Goal: Task Accomplishment & Management: Use online tool/utility

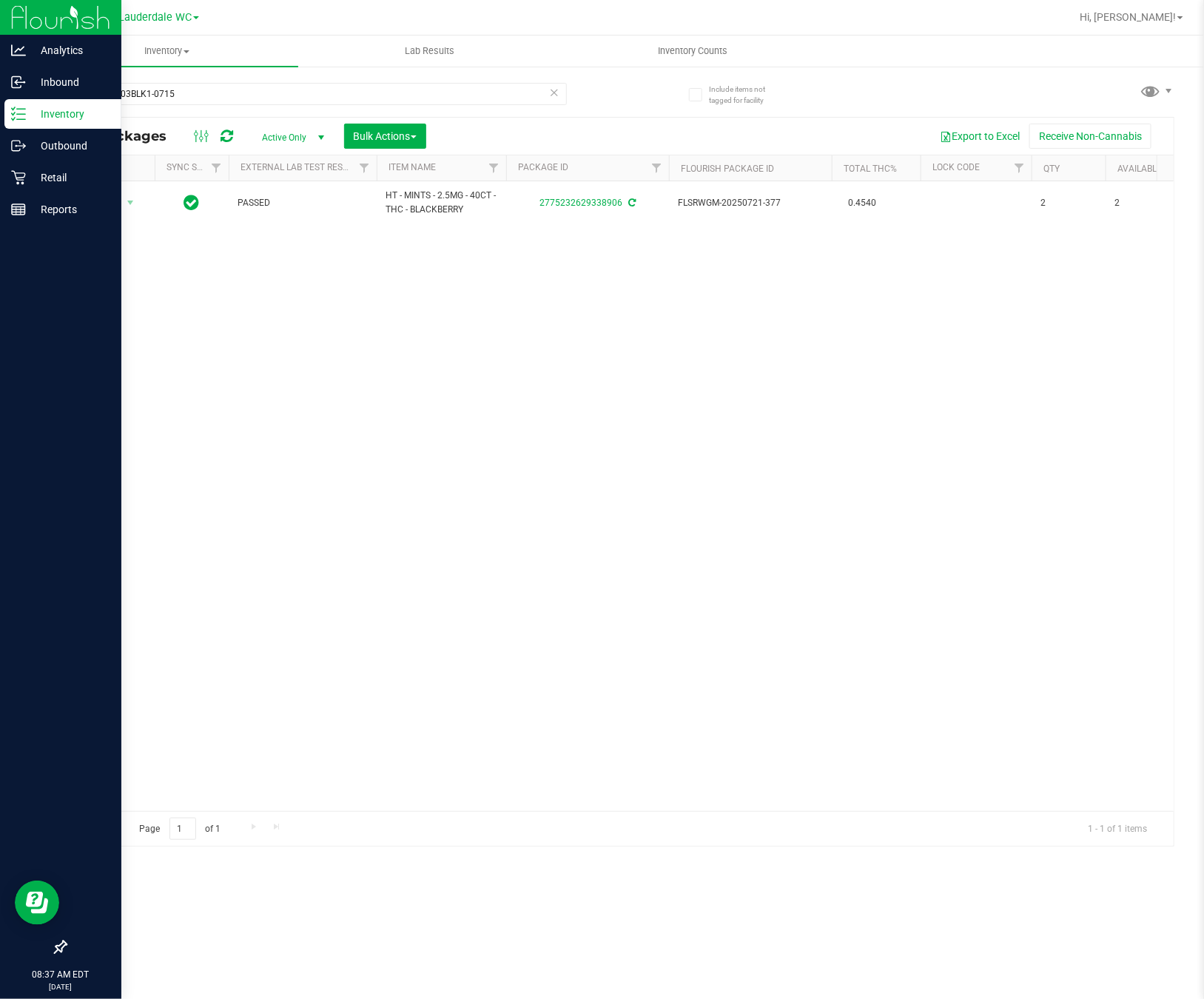
scroll to position [0, 203]
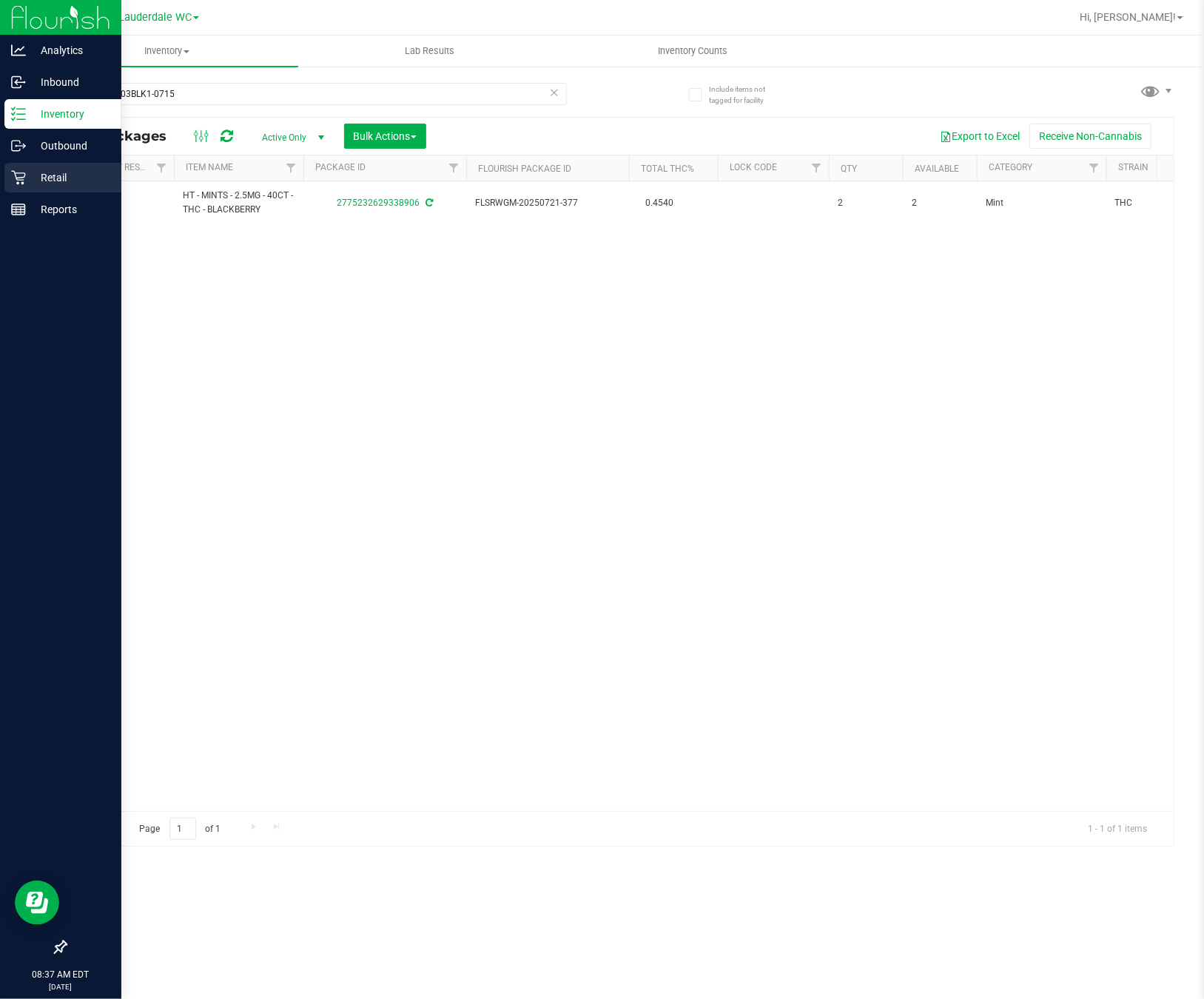
click at [20, 171] on icon at bounding box center [19, 178] width 15 height 15
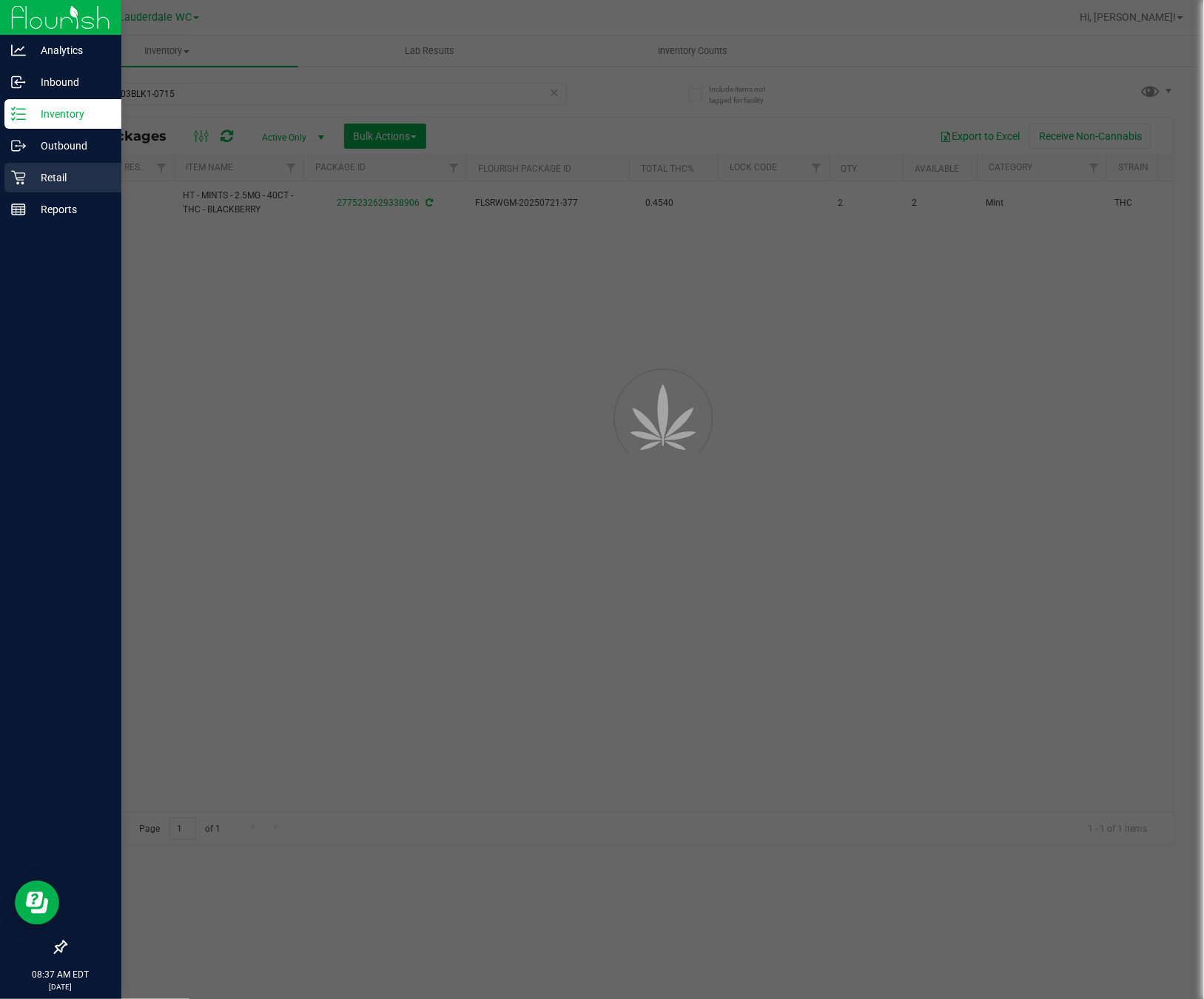
click at [20, 171] on icon at bounding box center [19, 178] width 15 height 15
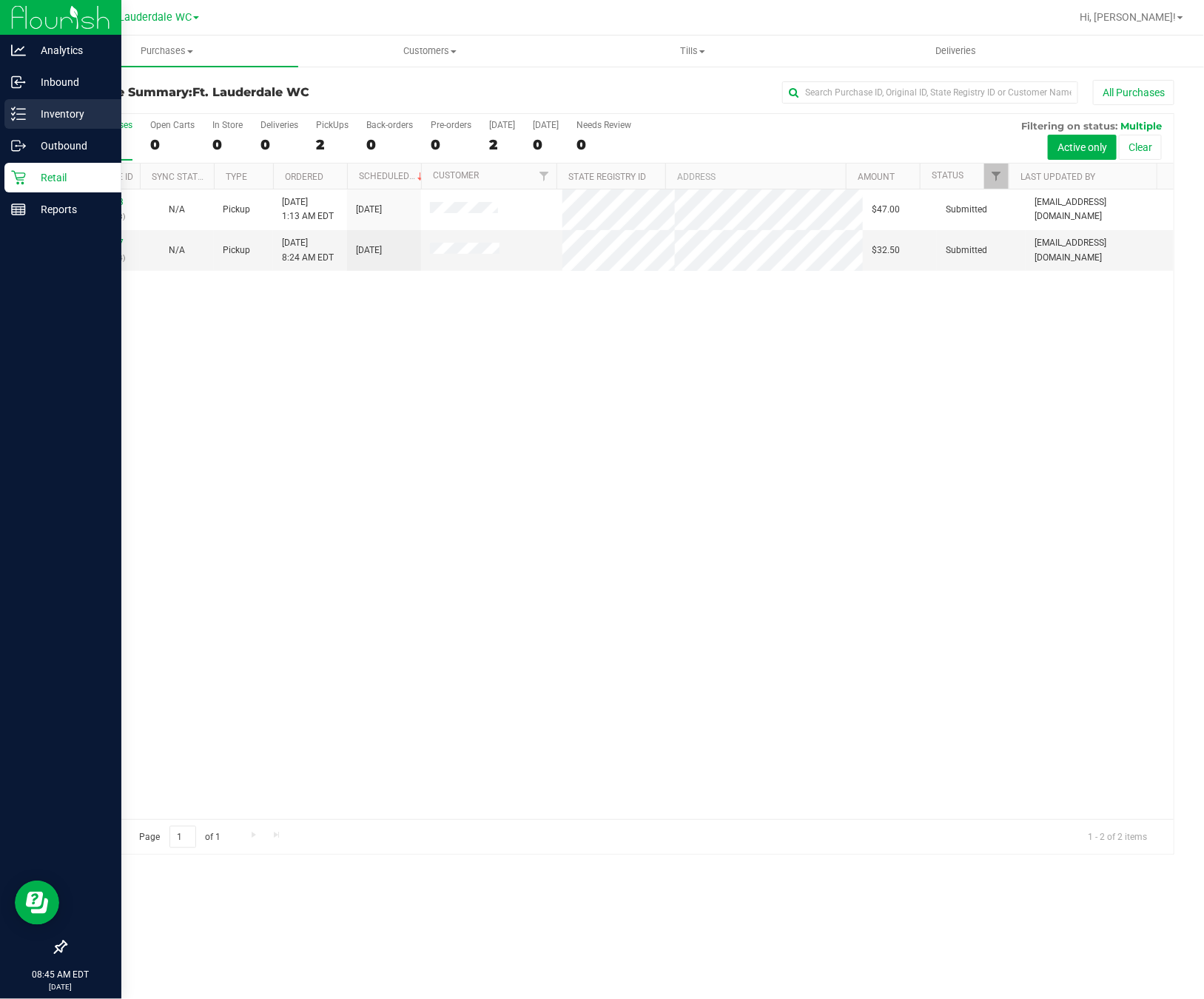
click at [39, 111] on p "Inventory" at bounding box center [70, 114] width 89 height 18
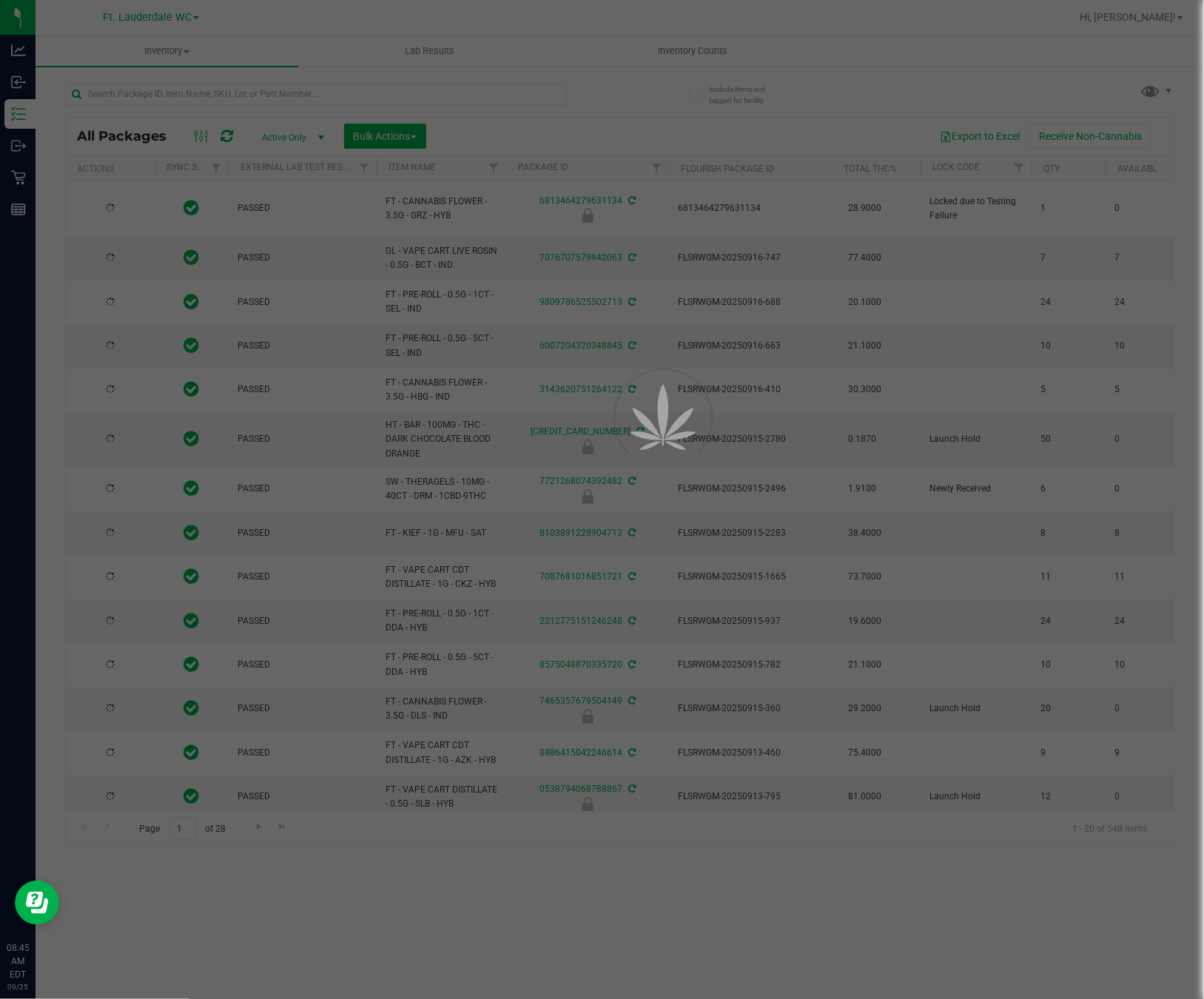
click at [373, 93] on div at bounding box center [602, 500] width 1204 height 999
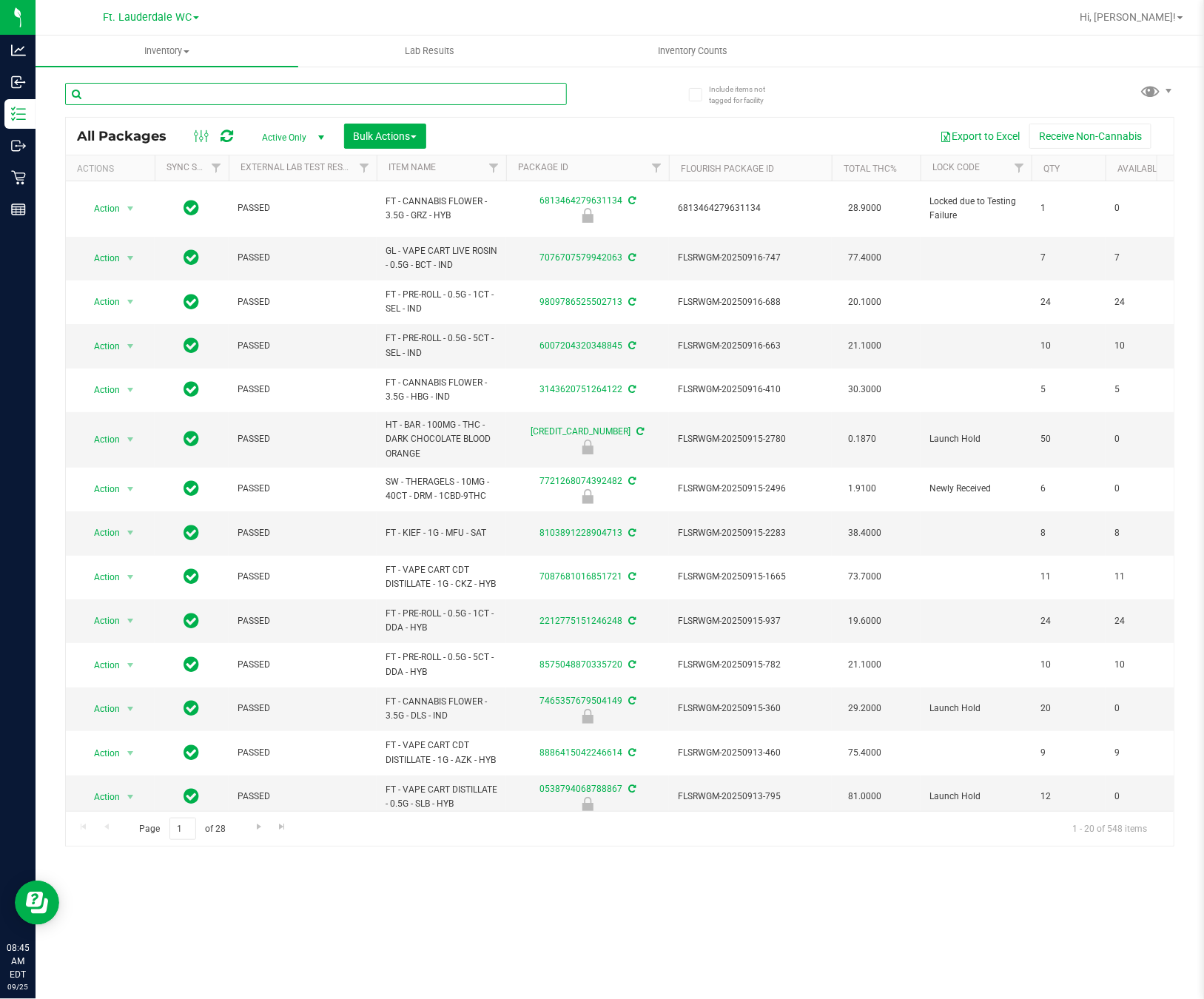
click at [363, 91] on input "text" at bounding box center [316, 94] width 502 height 22
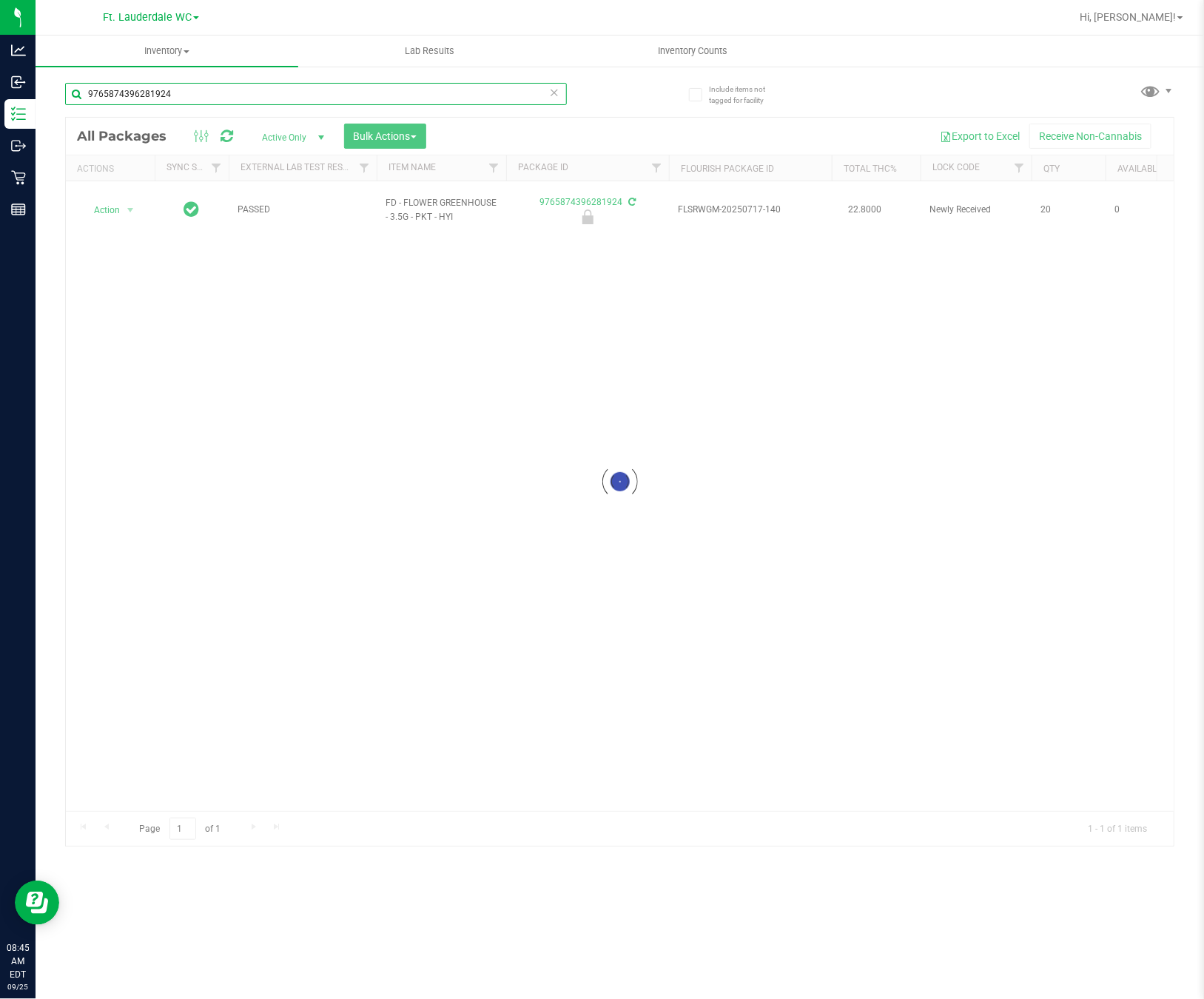
type input "9765874396281924"
click at [112, 209] on div at bounding box center [620, 482] width 1108 height 728
click at [112, 209] on span "Action" at bounding box center [101, 209] width 40 height 20
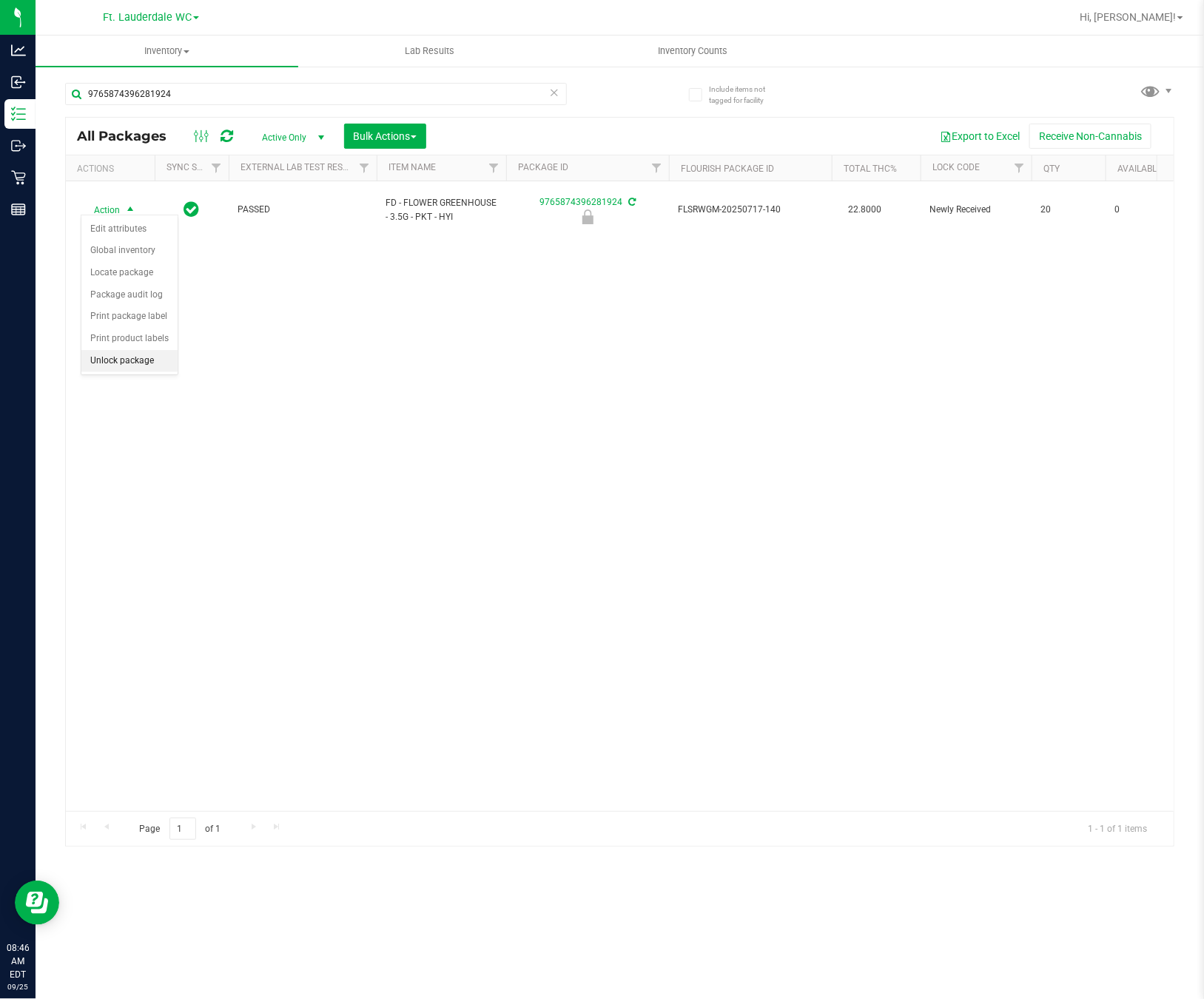
click at [151, 364] on li "Unlock package" at bounding box center [129, 360] width 96 height 22
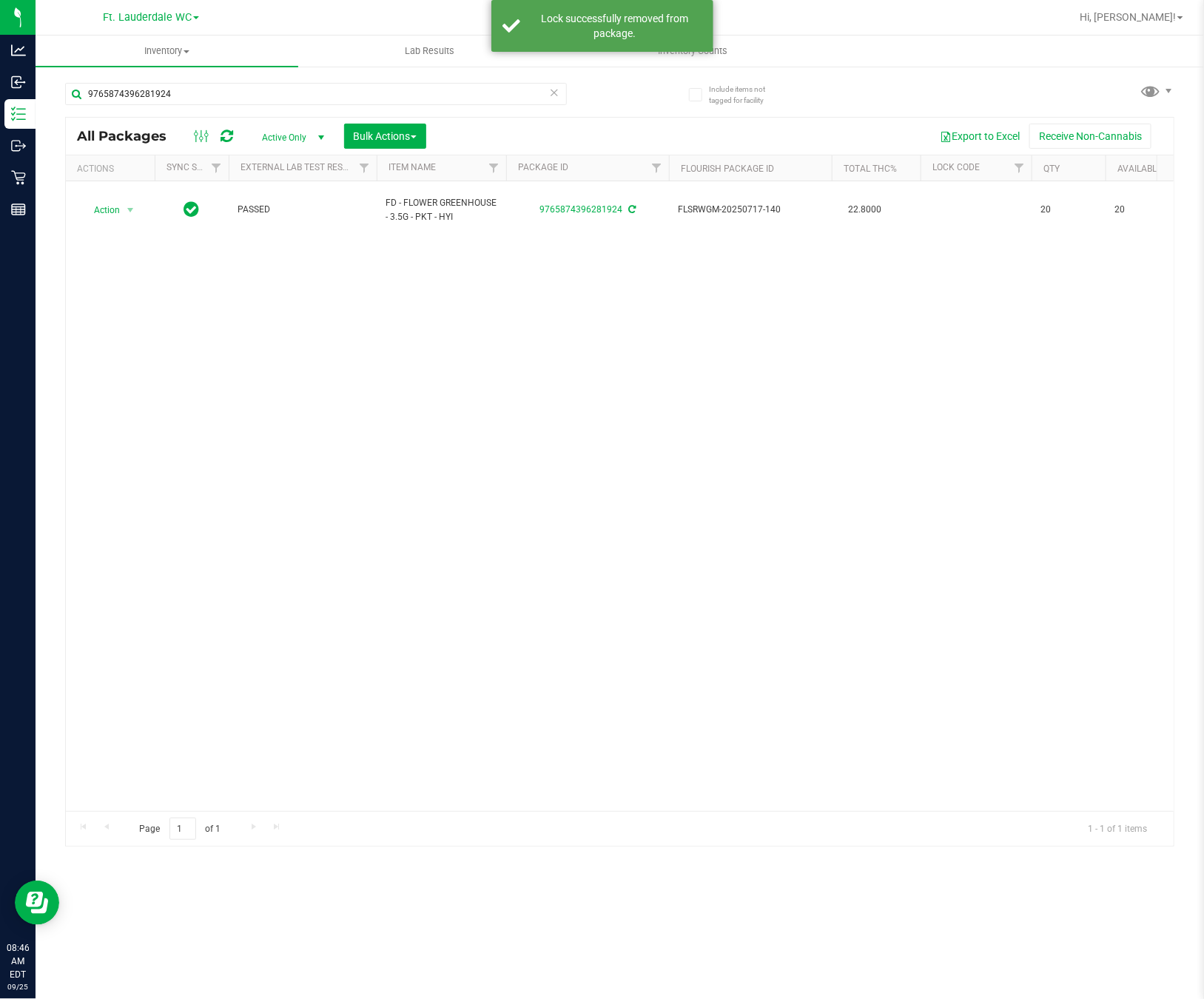
click at [222, 66] on link "Inventory All packages All inventory Waste log Create inventory" at bounding box center [167, 51] width 263 height 31
click at [207, 96] on li "All packages" at bounding box center [167, 90] width 263 height 18
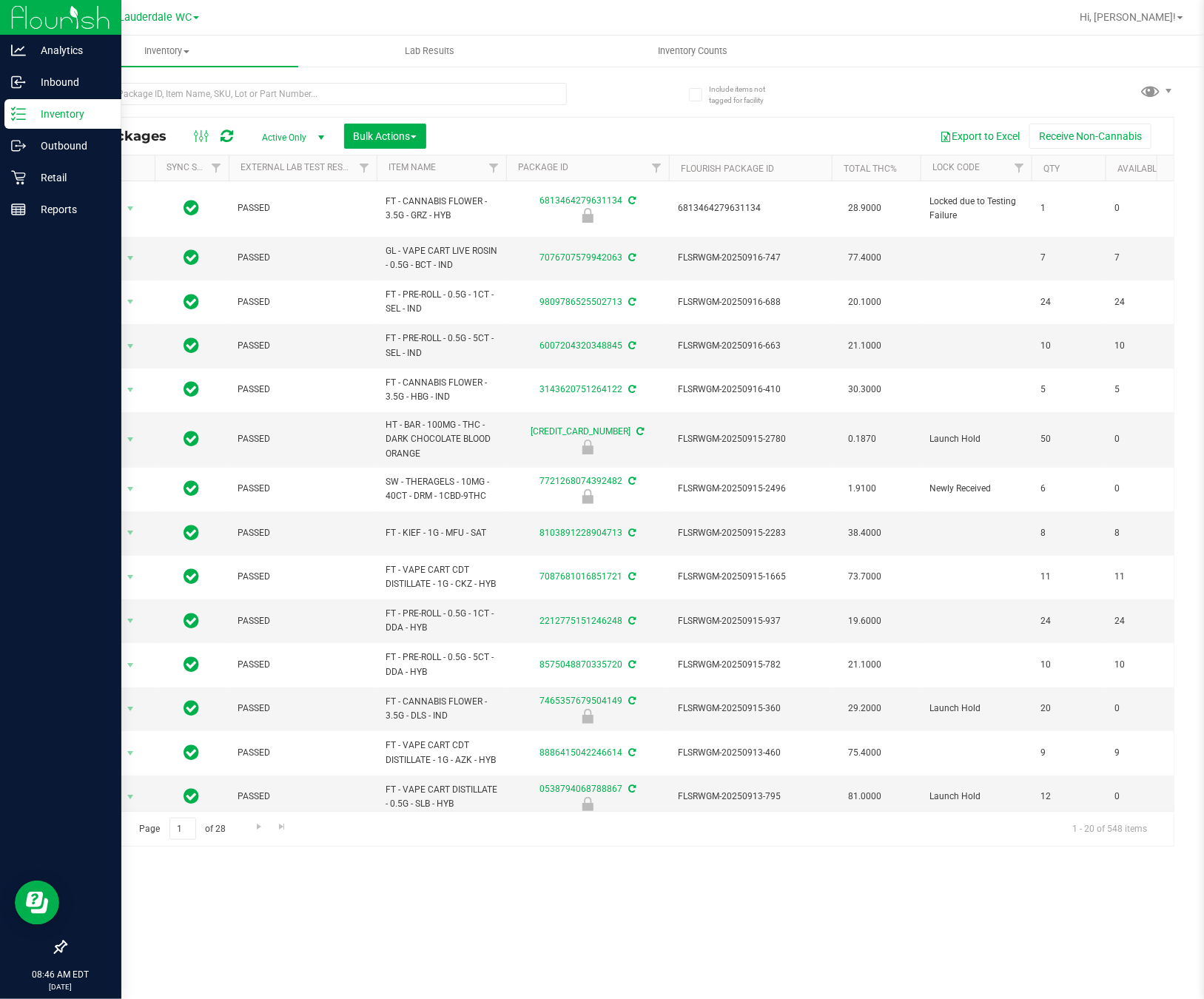
click at [16, 109] on icon at bounding box center [19, 114] width 15 height 15
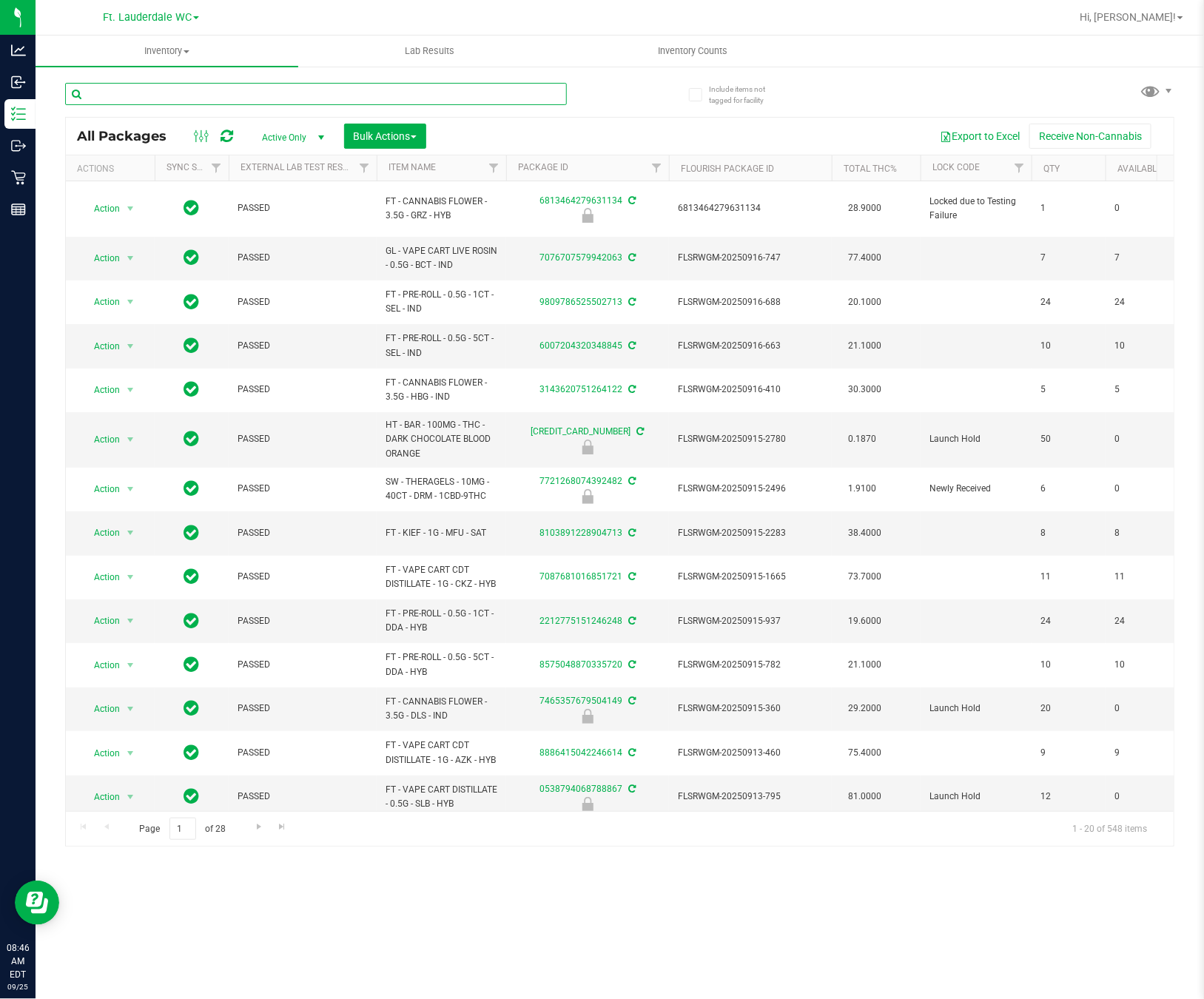
click at [229, 95] on input "text" at bounding box center [316, 94] width 502 height 22
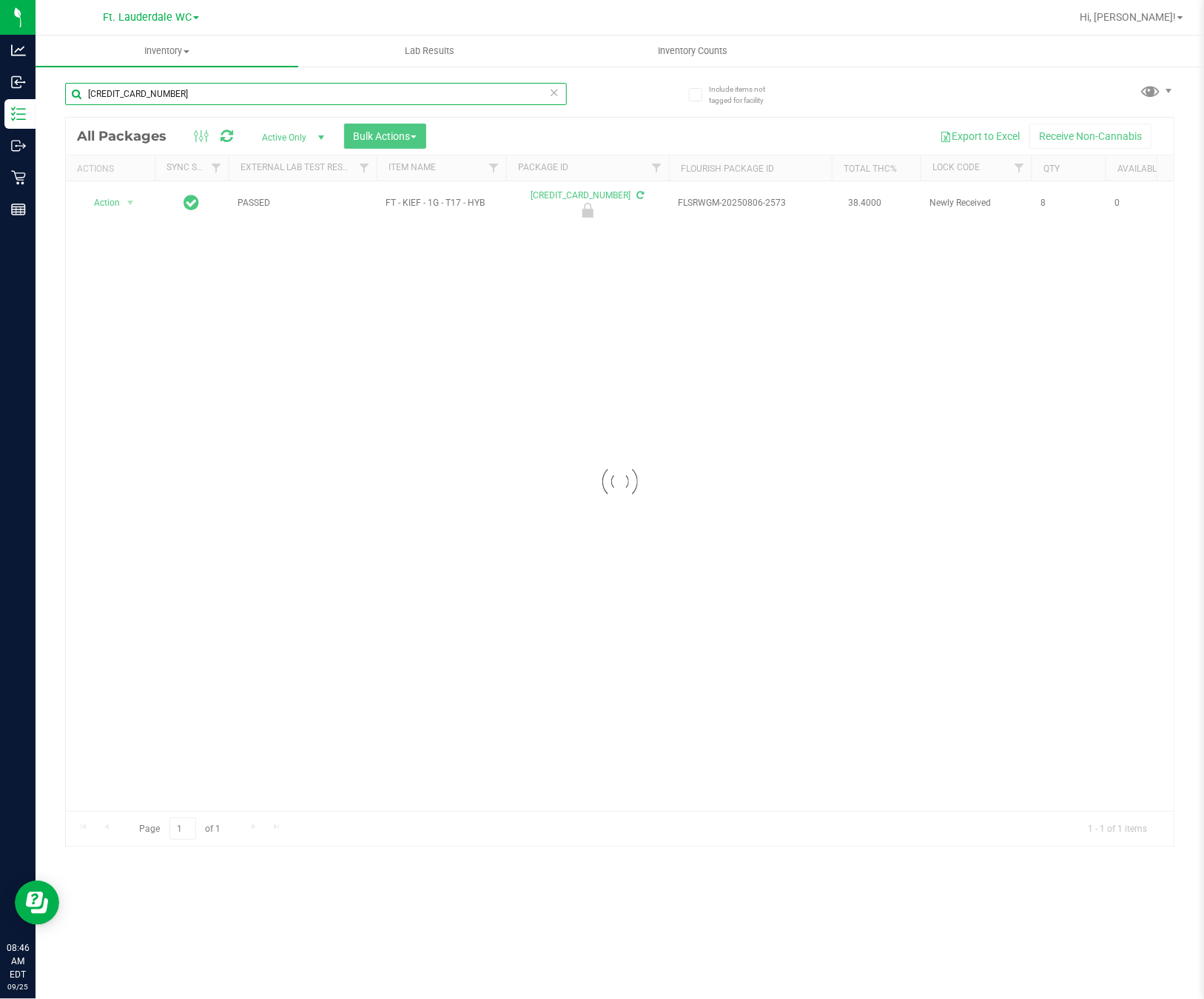
type input "[CREDIT_CARD_NUMBER]"
click at [116, 199] on div at bounding box center [620, 482] width 1108 height 728
click at [123, 204] on span "select" at bounding box center [131, 203] width 18 height 20
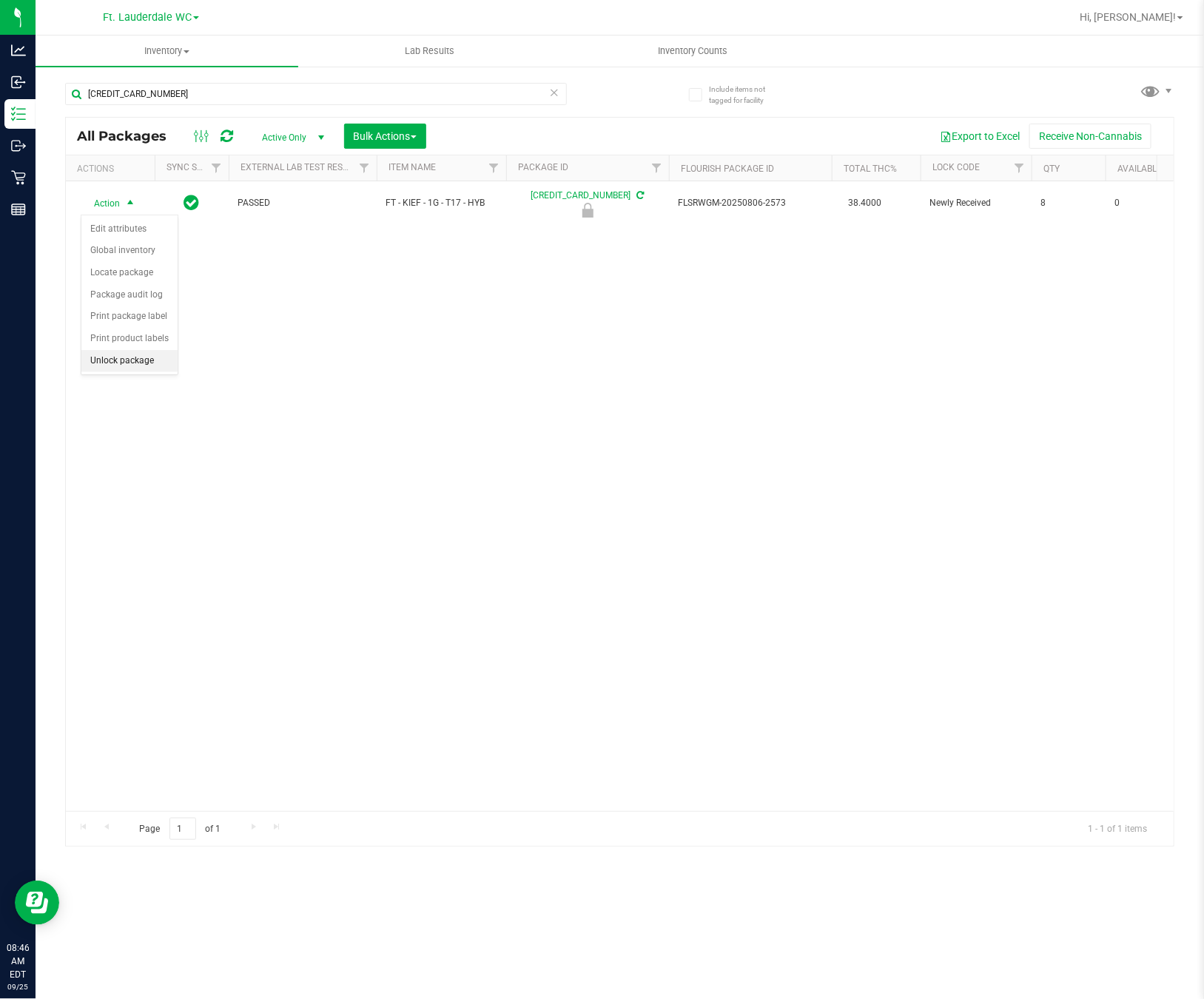
click at [154, 373] on li "Unlock package" at bounding box center [129, 360] width 96 height 22
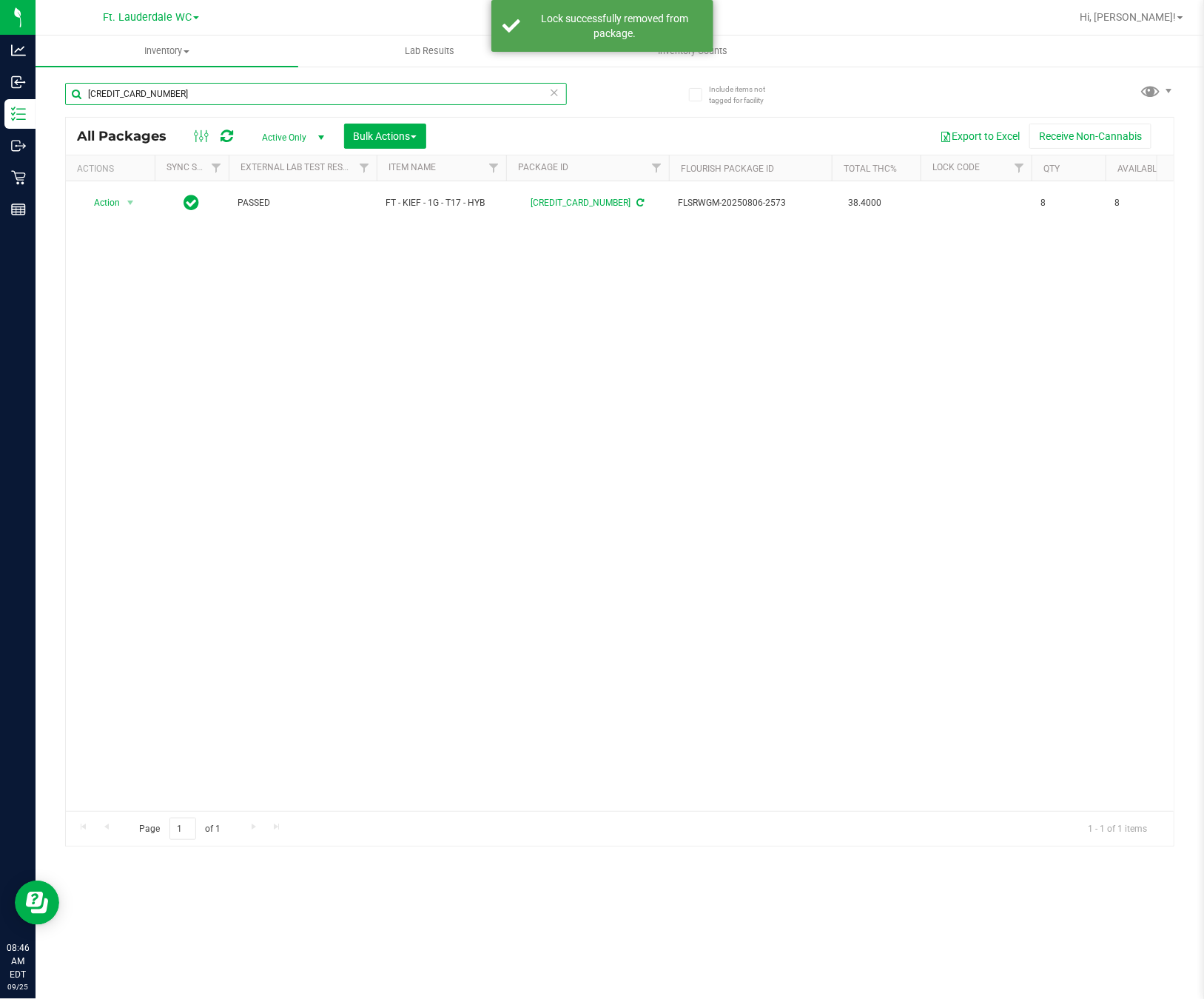
click at [265, 96] on input "[CREDIT_CARD_NUMBER]" at bounding box center [316, 94] width 502 height 22
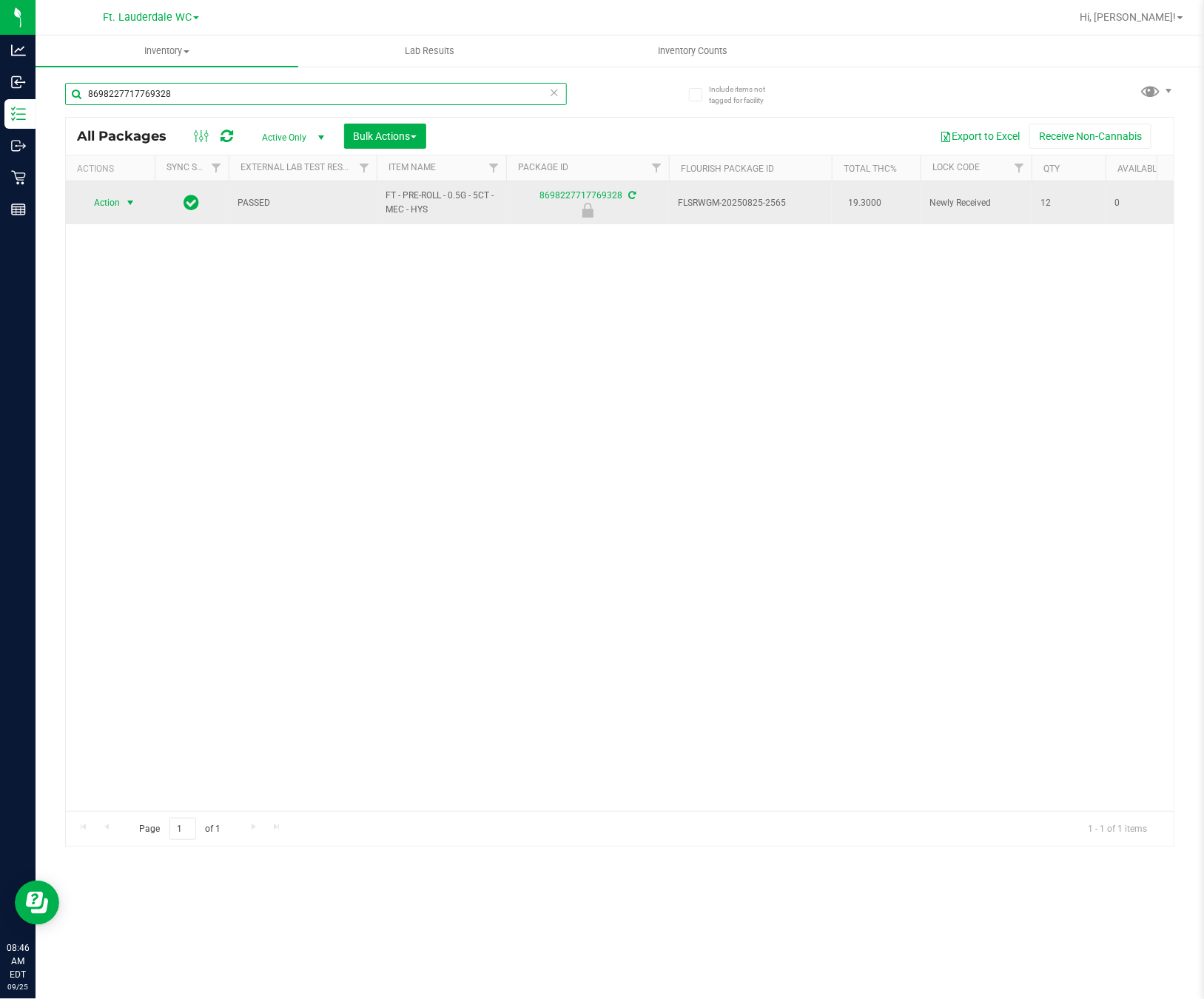
type input "8698227717769328"
click at [111, 204] on span "Action" at bounding box center [101, 203] width 40 height 20
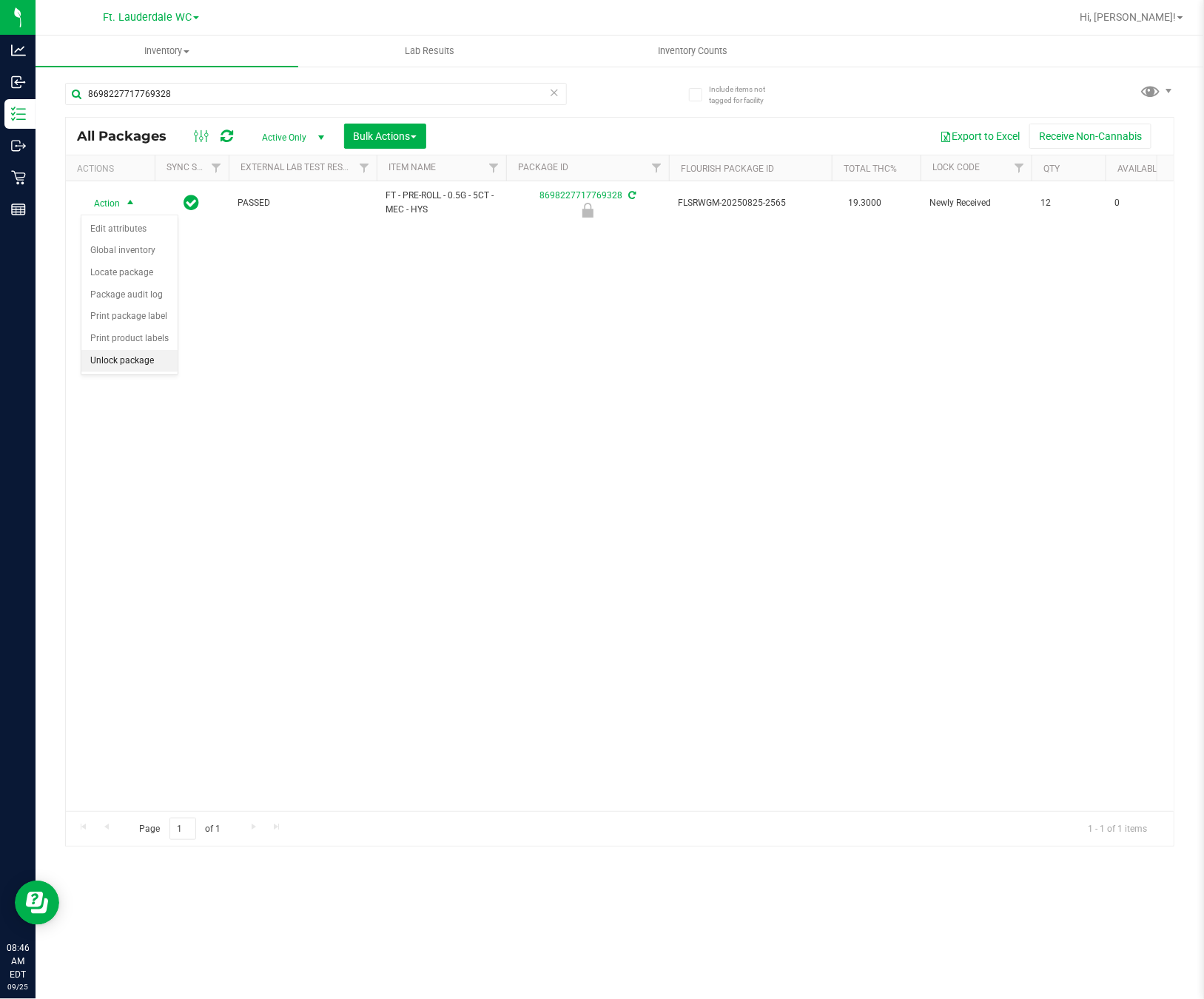
click at [133, 362] on li "Unlock package" at bounding box center [129, 360] width 96 height 22
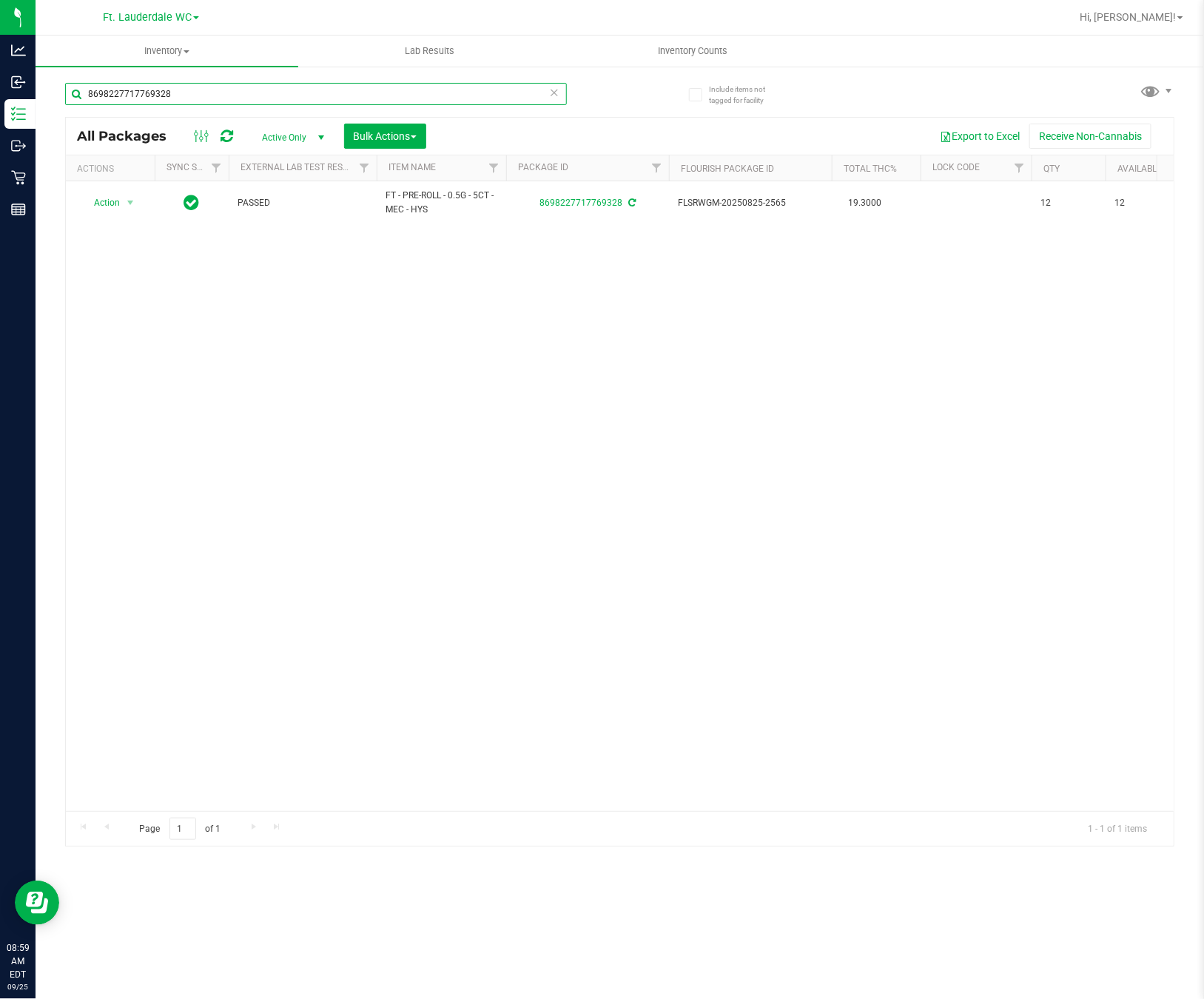
click at [411, 97] on input "8698227717769328" at bounding box center [316, 94] width 502 height 22
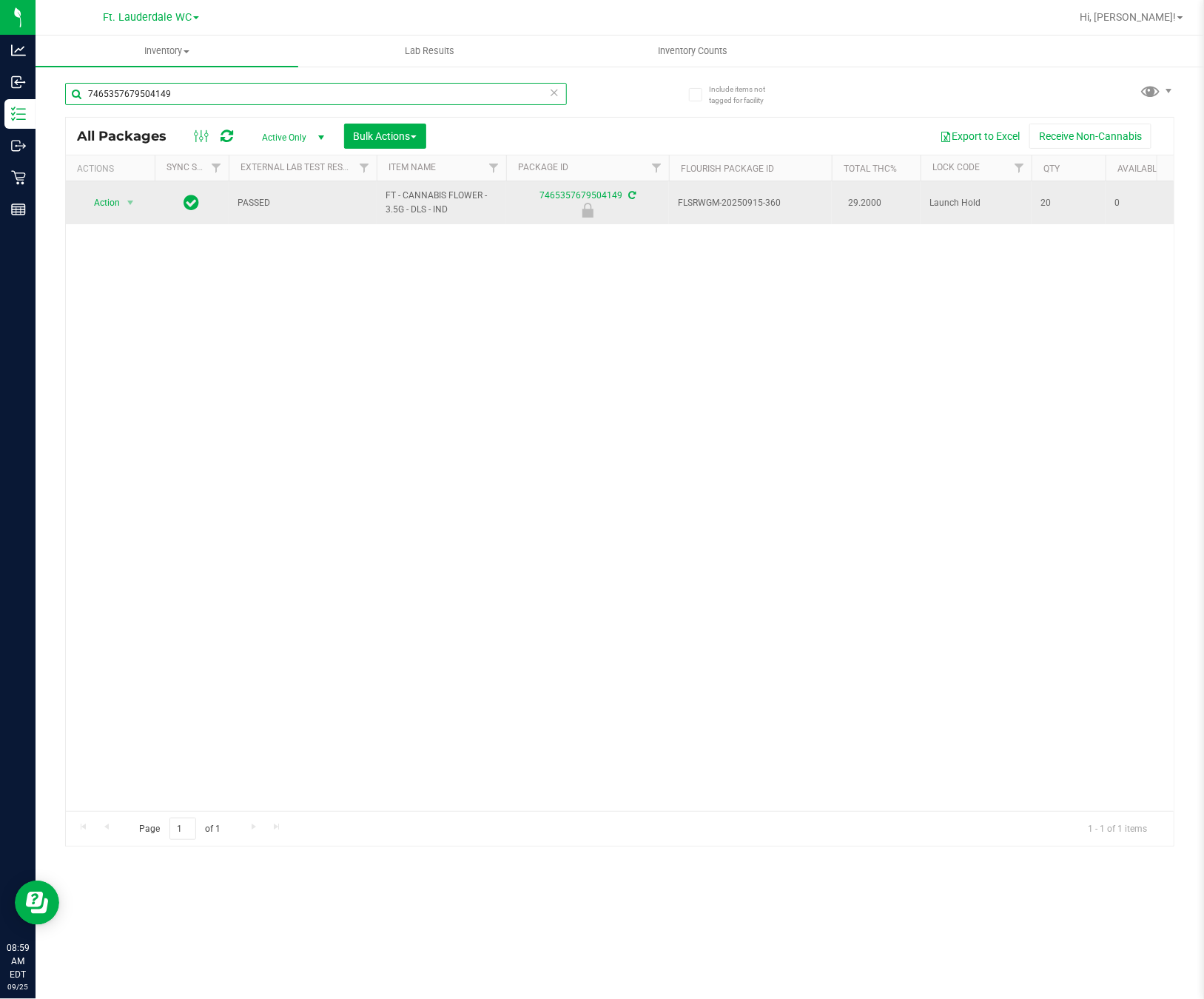
type input "7465357679504149"
click at [107, 192] on td "Action Action Edit attributes Global inventory Locate package Package audit log…" at bounding box center [110, 203] width 89 height 43
click at [107, 204] on span "Action" at bounding box center [101, 203] width 40 height 20
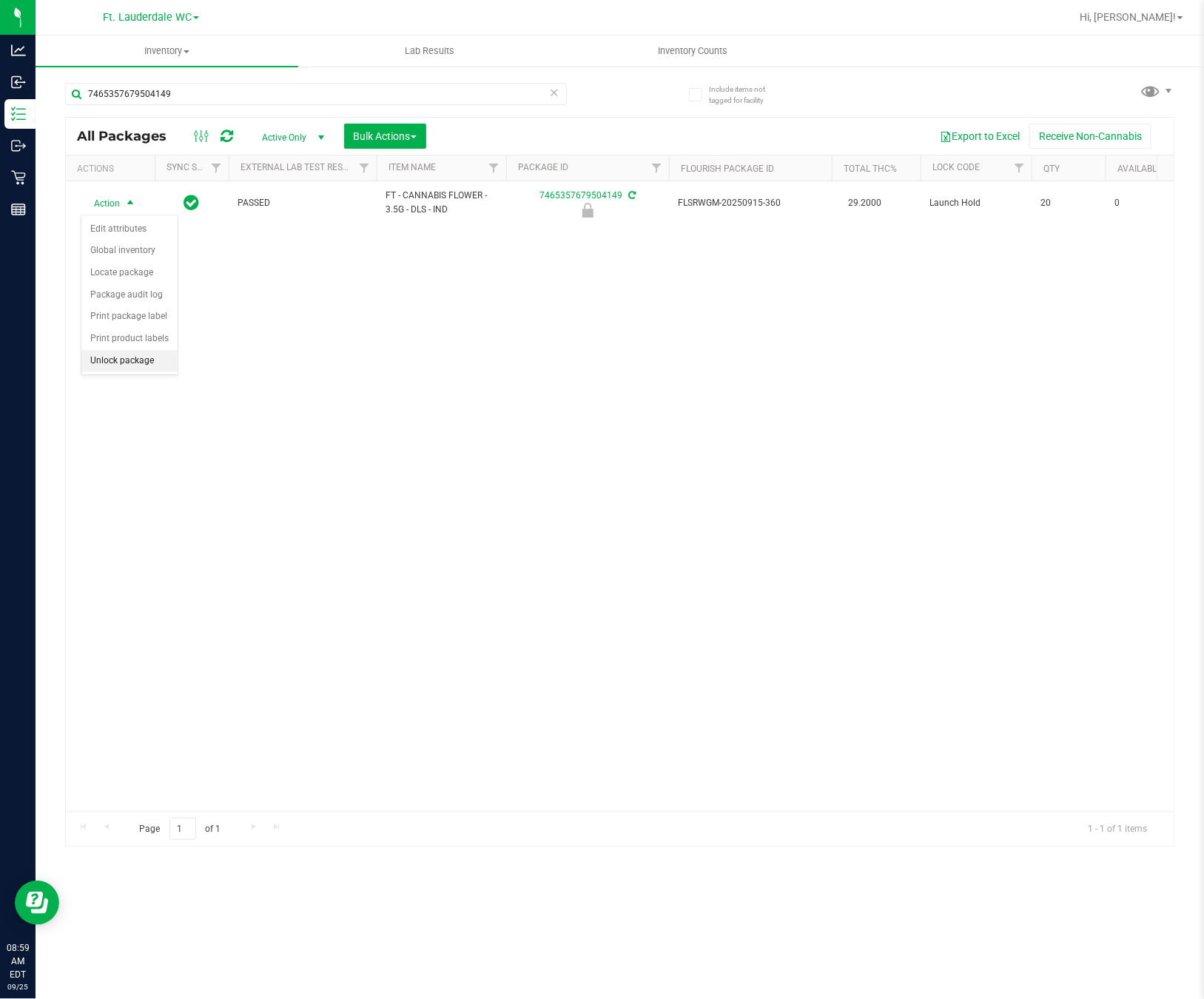
click at [132, 358] on li "Unlock package" at bounding box center [129, 360] width 96 height 22
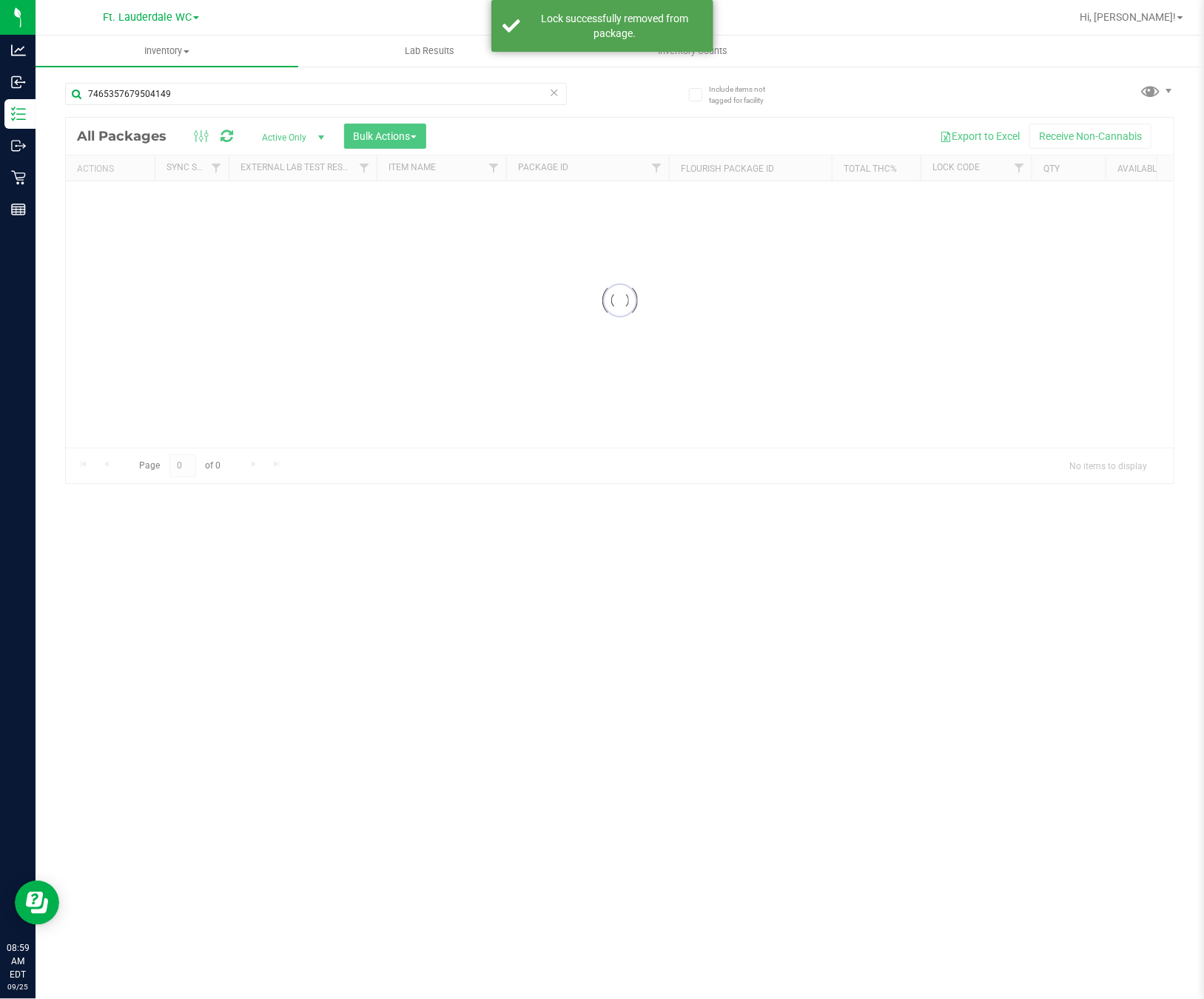
click at [183, 89] on input "7465357679504149" at bounding box center [316, 94] width 502 height 22
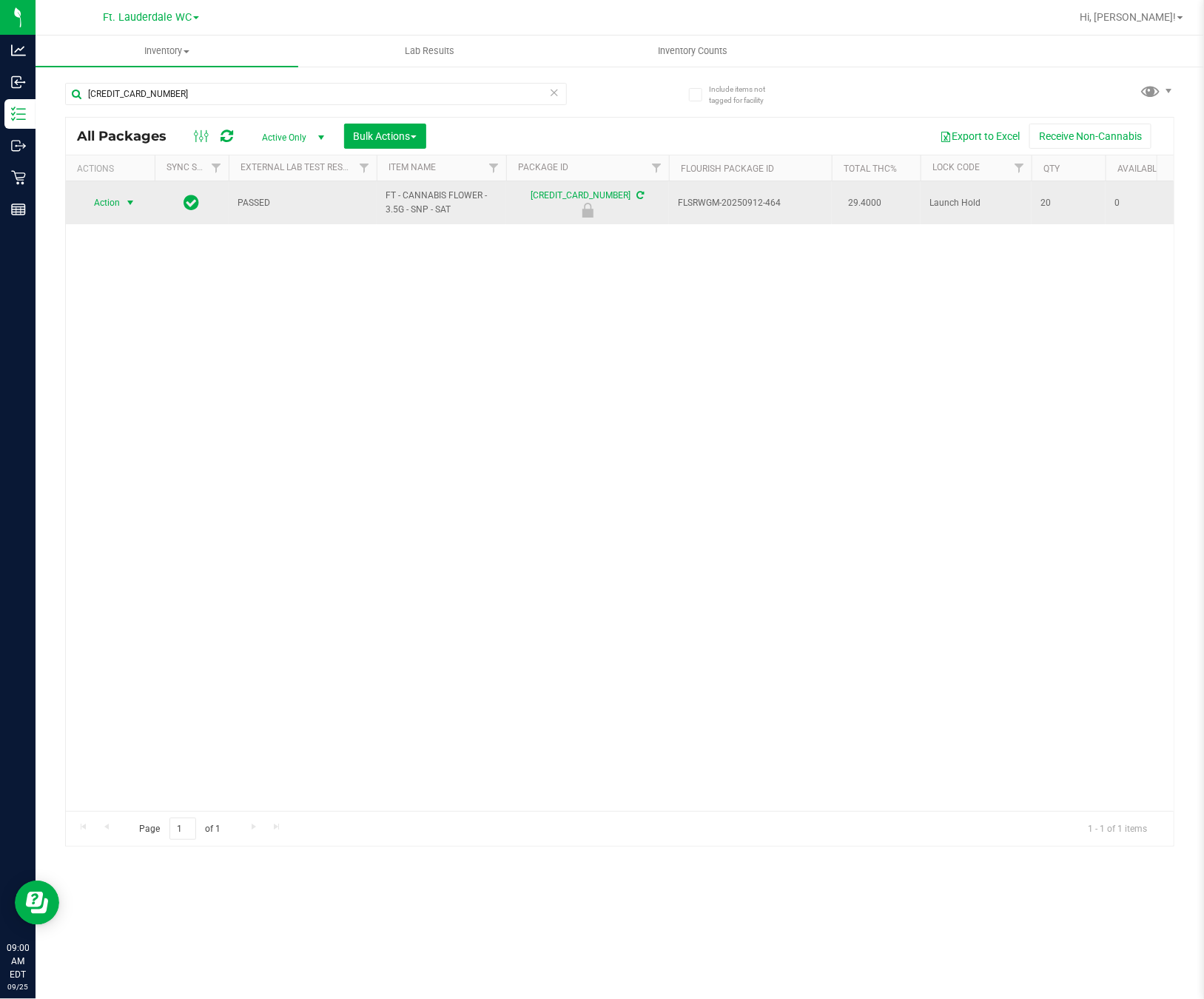
type input "[CREDIT_CARD_NUMBER]"
click at [116, 204] on span "Action" at bounding box center [101, 203] width 40 height 20
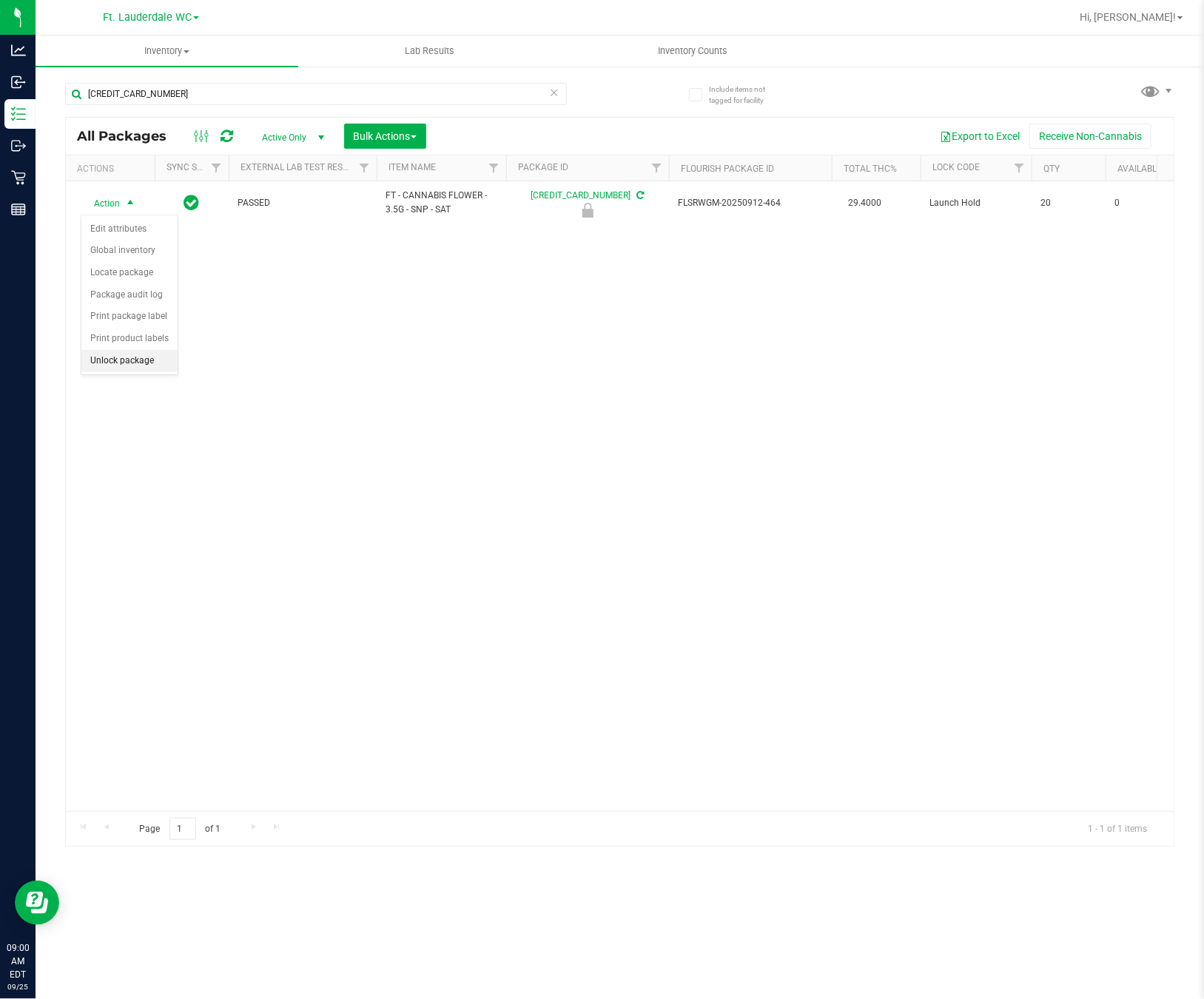
click at [131, 364] on li "Unlock package" at bounding box center [129, 360] width 96 height 22
